Goal: Information Seeking & Learning: Learn about a topic

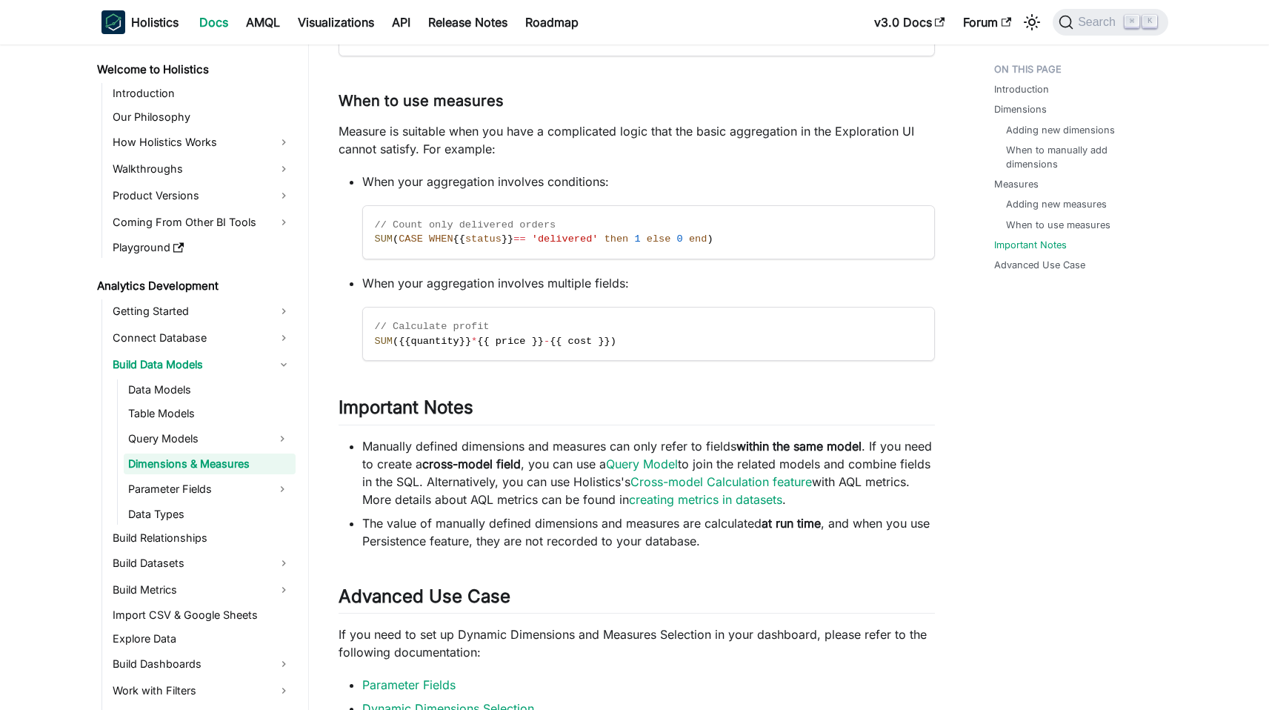
scroll to position [4359, 0]
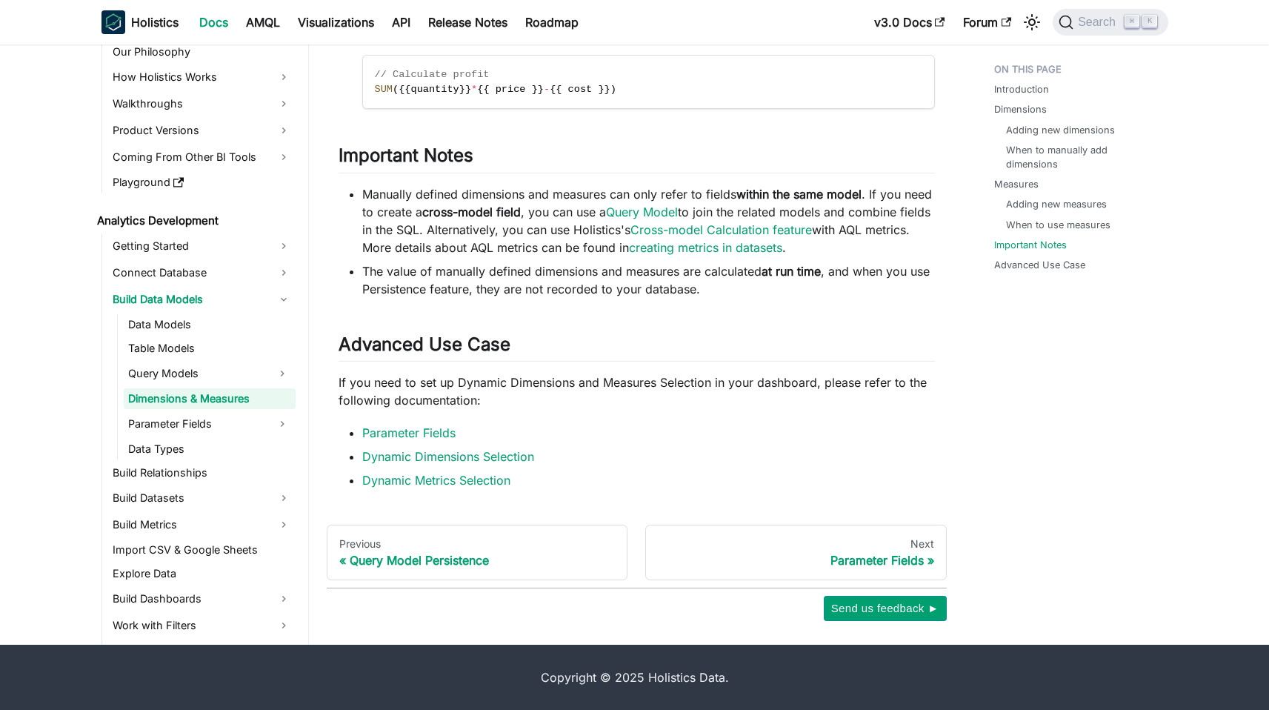
click at [212, 379] on link "Query Models" at bounding box center [196, 374] width 145 height 24
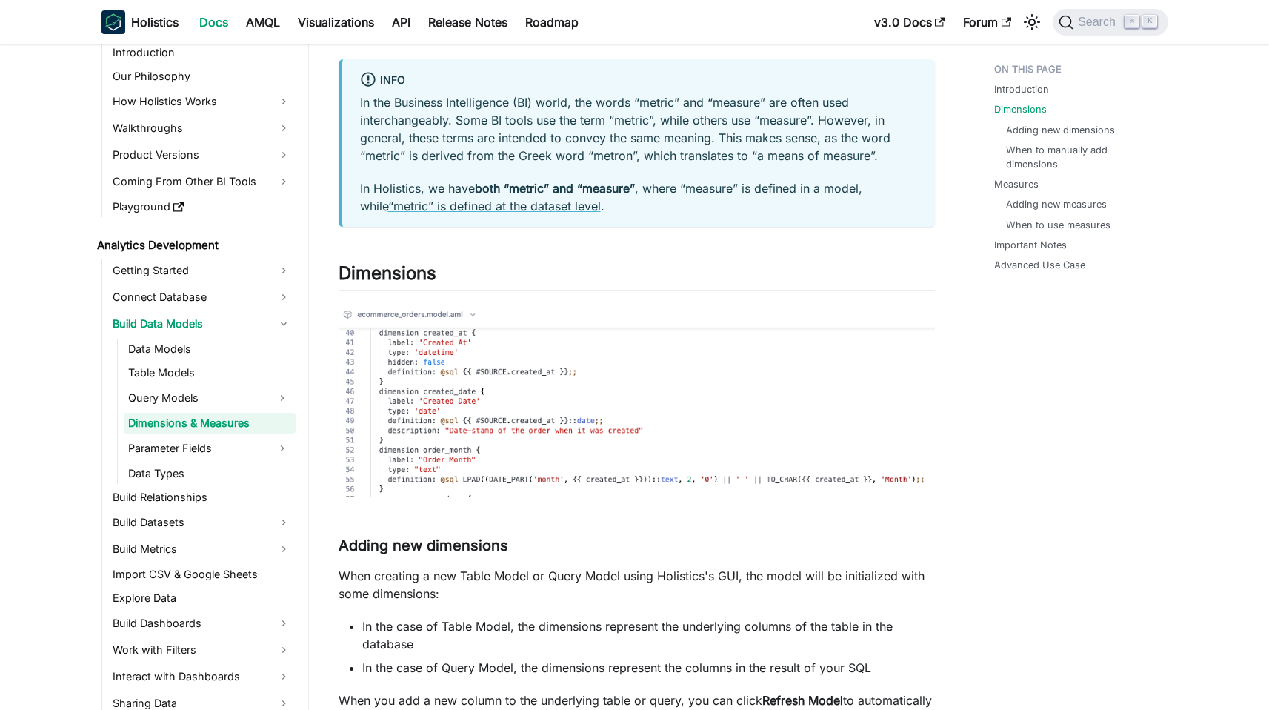
scroll to position [766, 0]
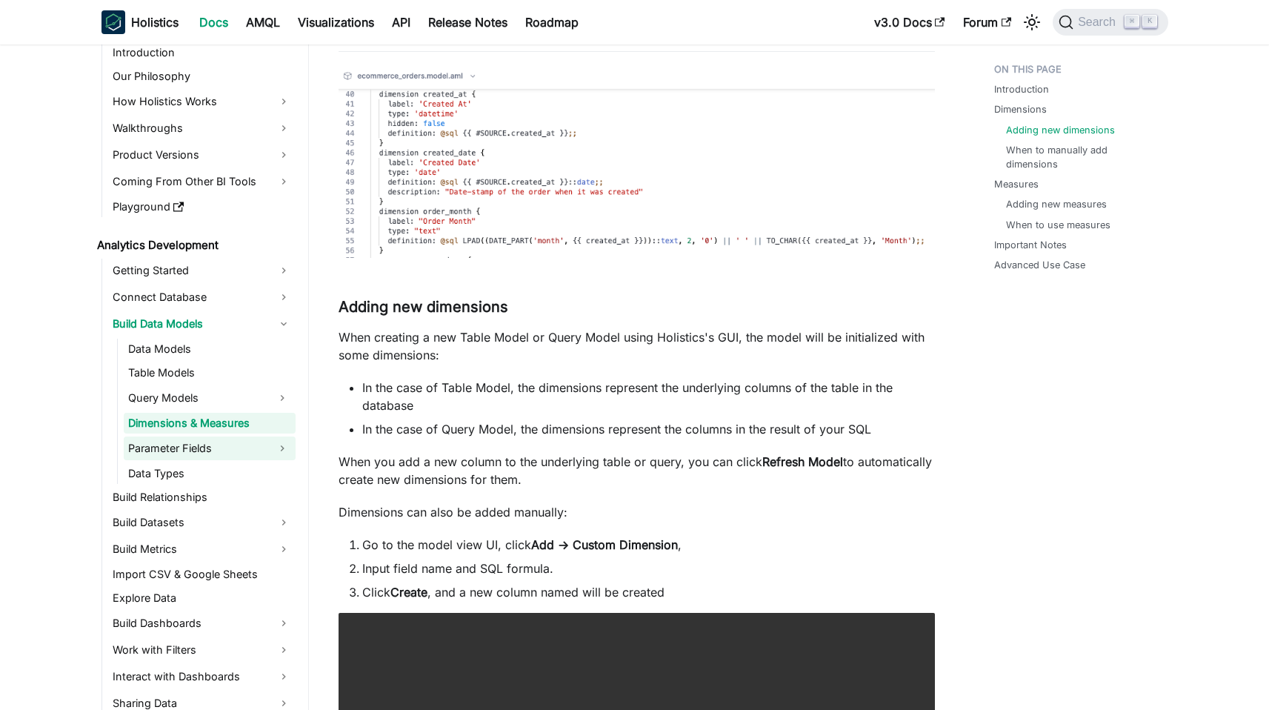
click at [241, 446] on link "Parameter Fields" at bounding box center [196, 448] width 145 height 24
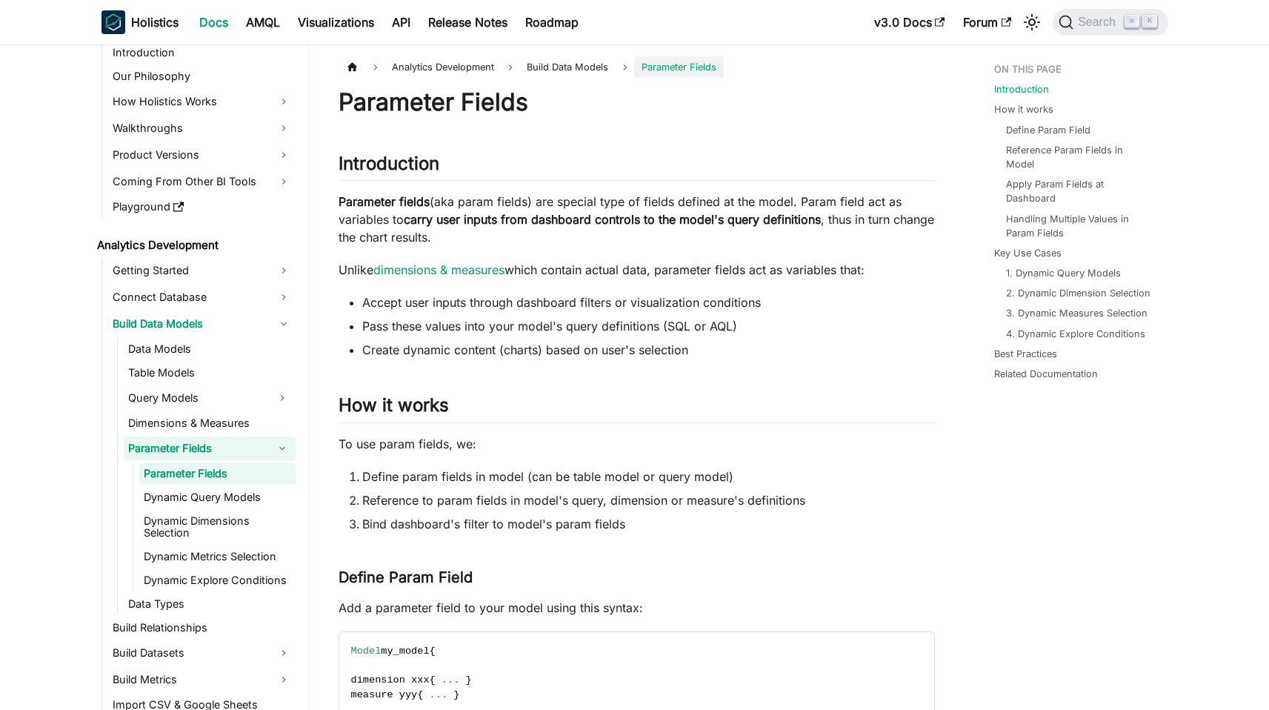
scroll to position [324, 0]
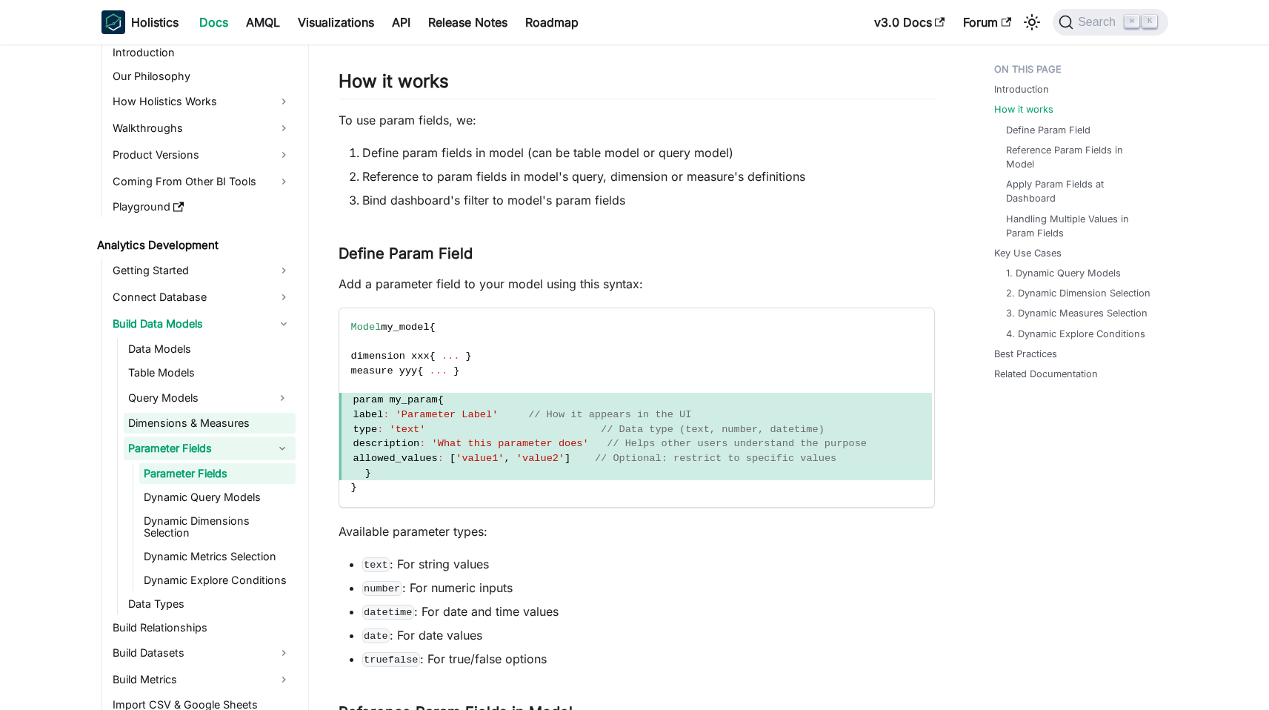
click at [211, 418] on link "Dimensions & Measures" at bounding box center [210, 423] width 172 height 21
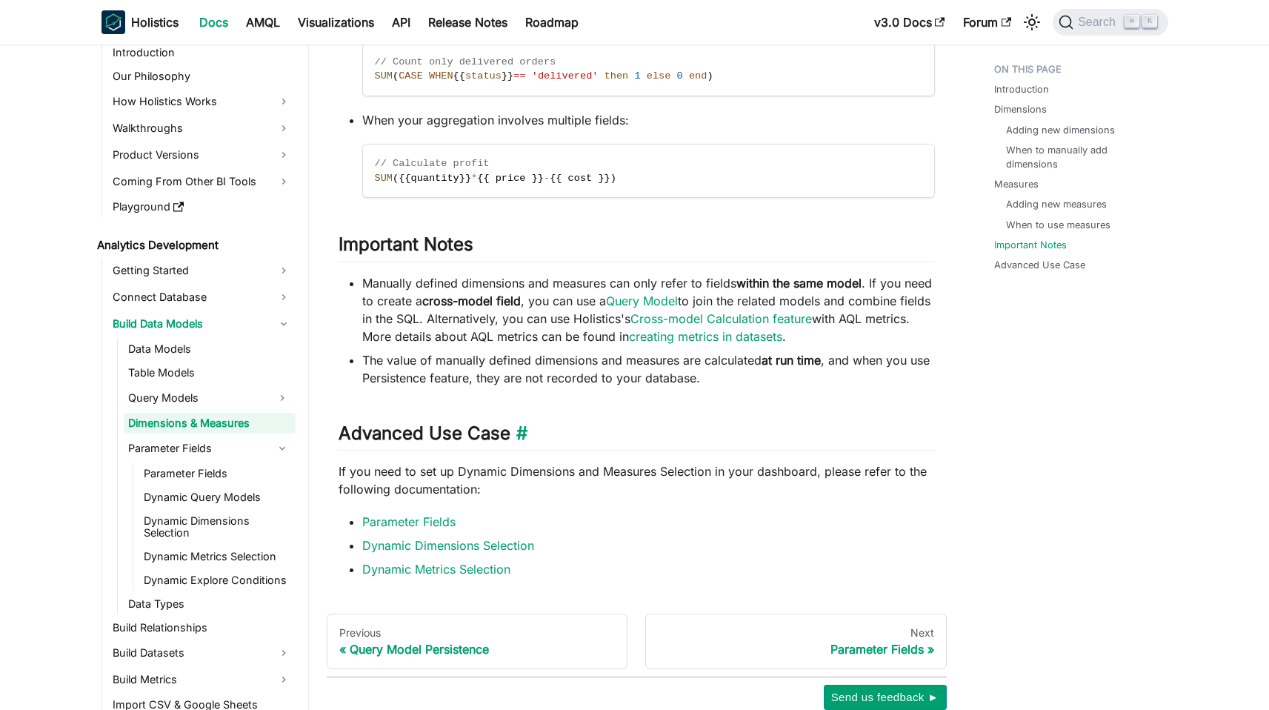
scroll to position [4359, 0]
